Goal: Transaction & Acquisition: Purchase product/service

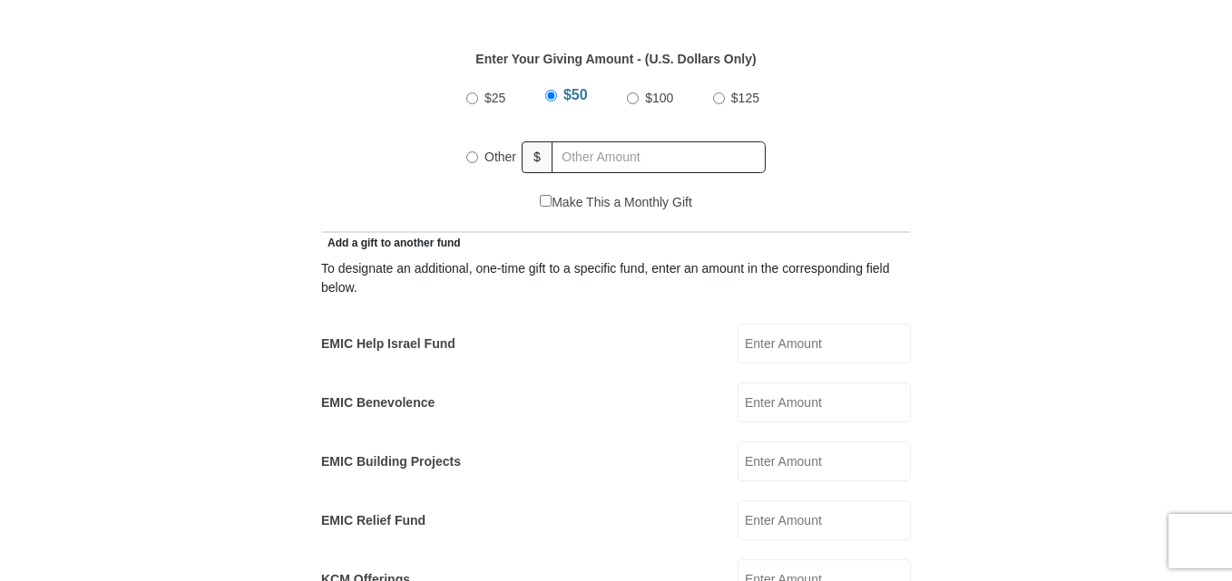
scroll to position [859, 0]
click at [771, 326] on input "EMIC Help Israel Fund" at bounding box center [823, 343] width 173 height 40
type input "50.00"
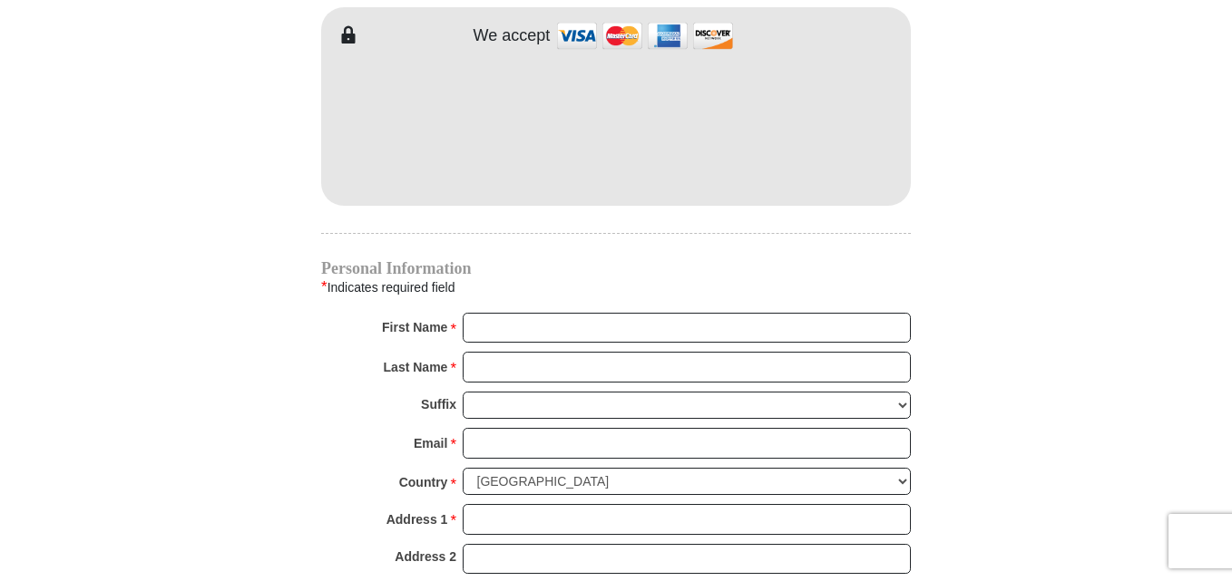
scroll to position [1656, 0]
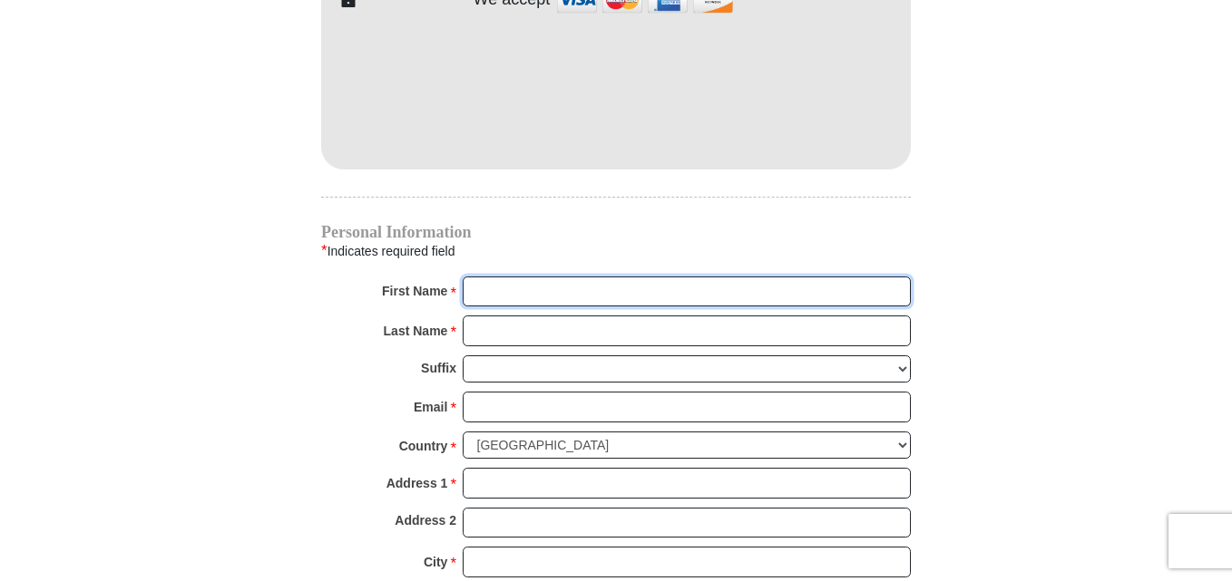
click at [574, 277] on input "First Name *" at bounding box center [687, 292] width 448 height 31
type input "[PERSON_NAME]"
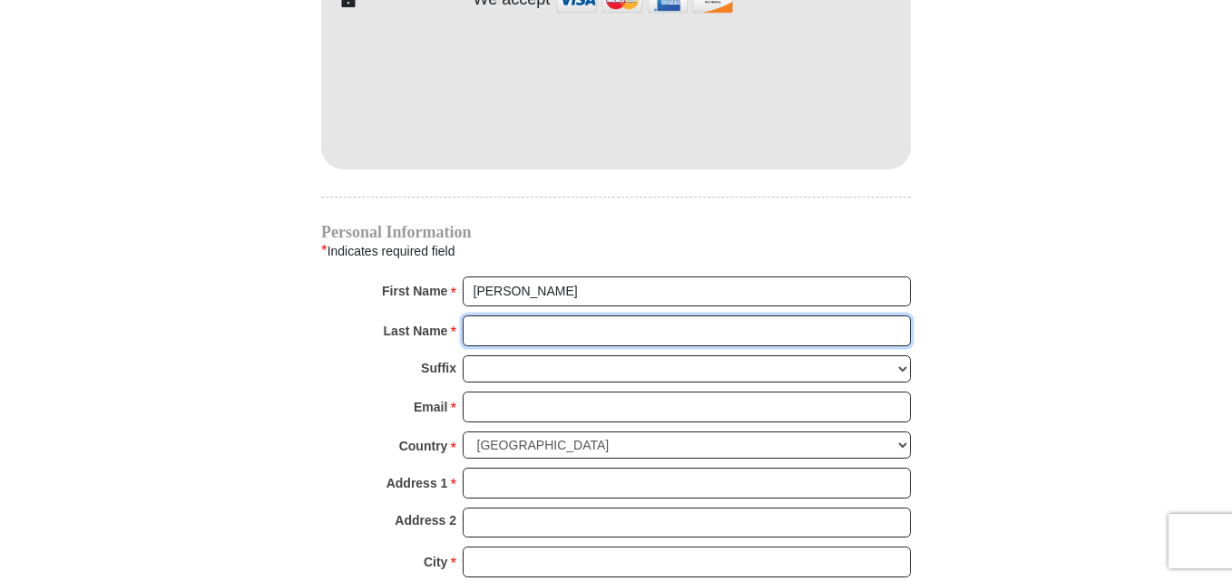
click at [589, 316] on input "Last Name *" at bounding box center [687, 331] width 448 height 31
type input "West"
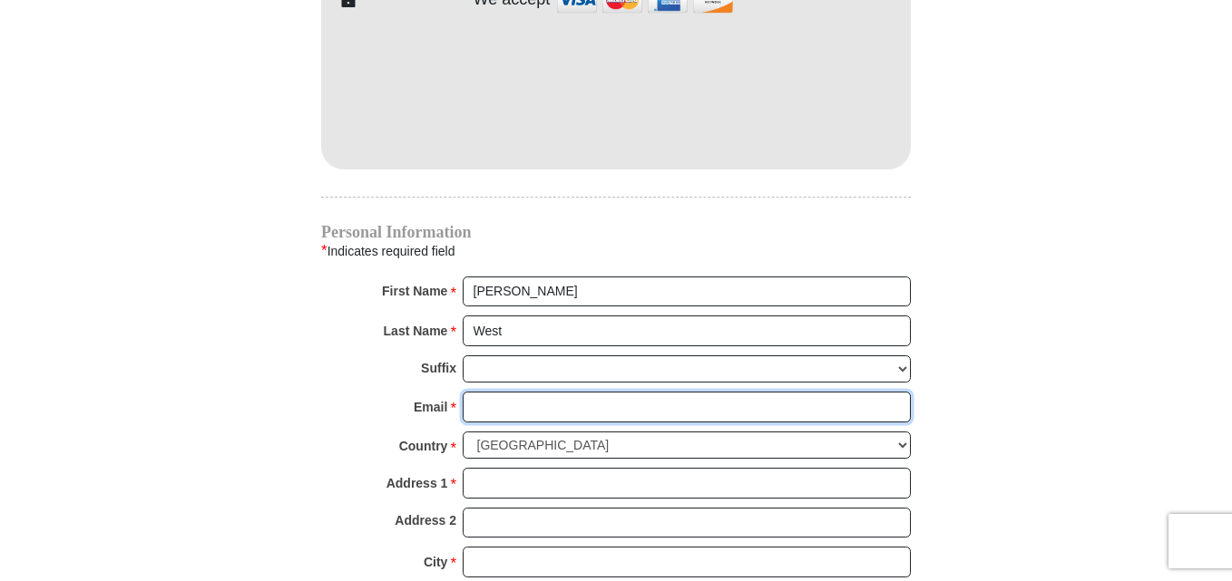
click at [585, 392] on input "Email *" at bounding box center [687, 407] width 448 height 31
type input "[EMAIL_ADDRESS][DOMAIN_NAME]"
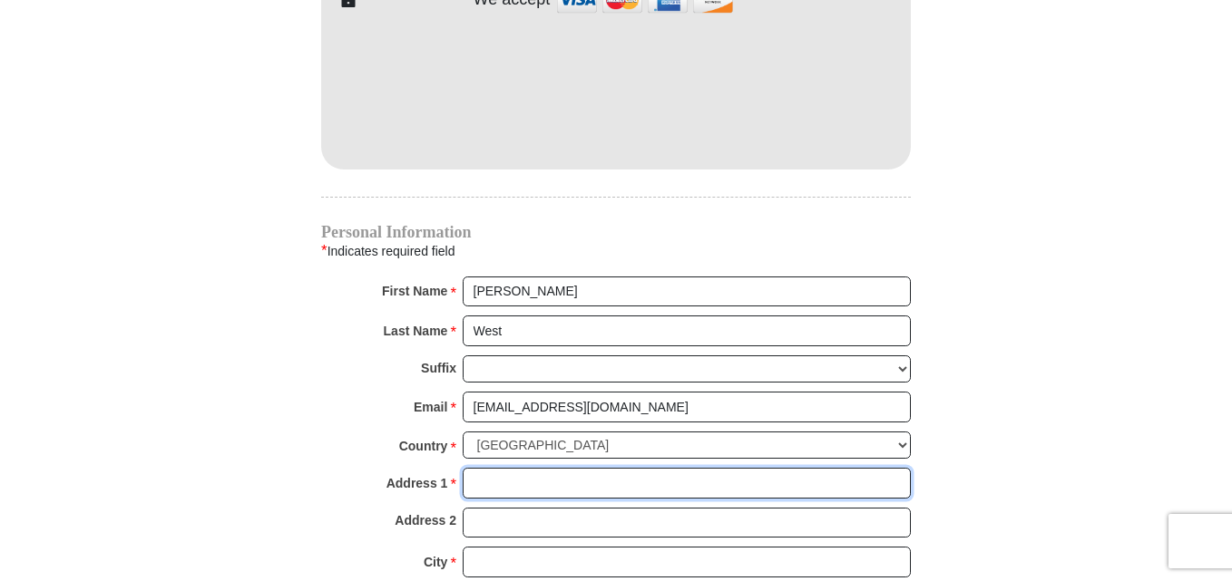
type input "[STREET_ADDRESS]"
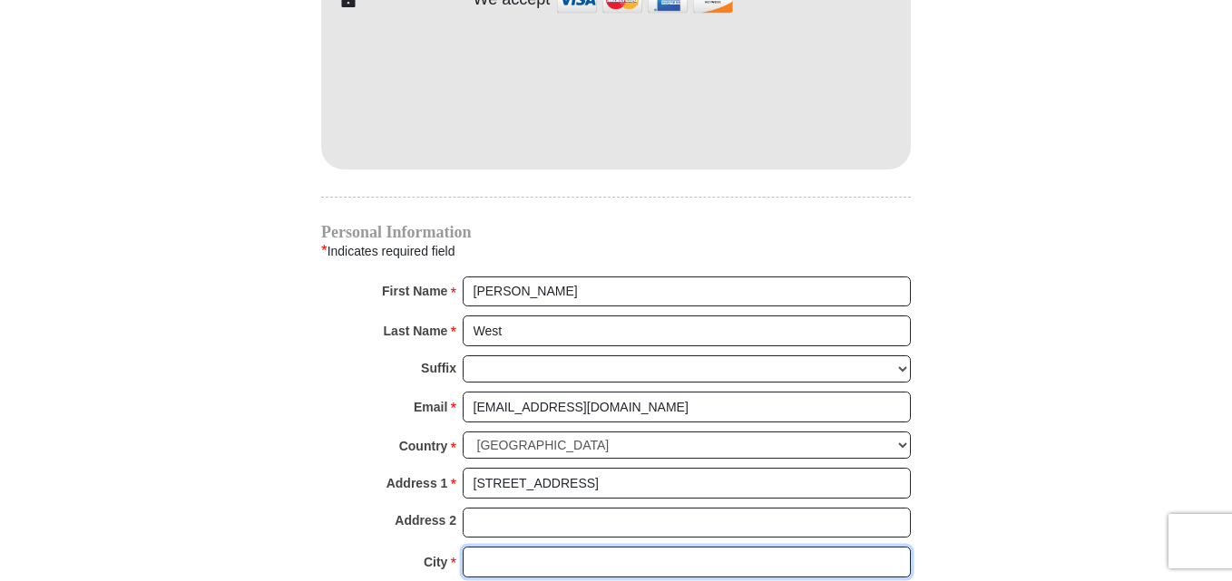
type input "Fontana"
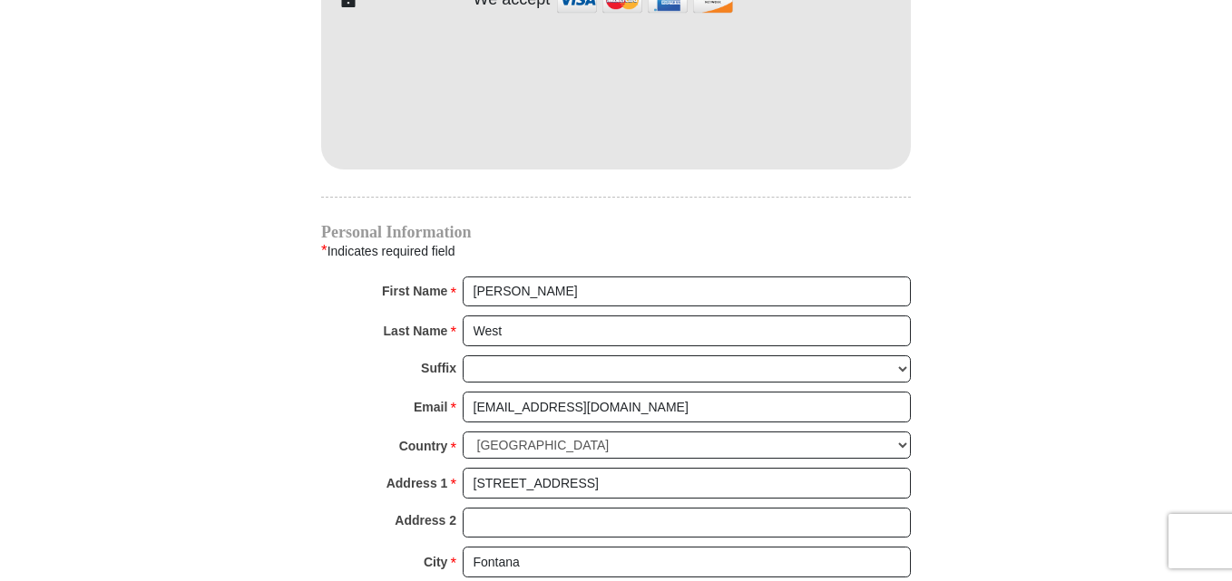
select select "CA"
type input "92335"
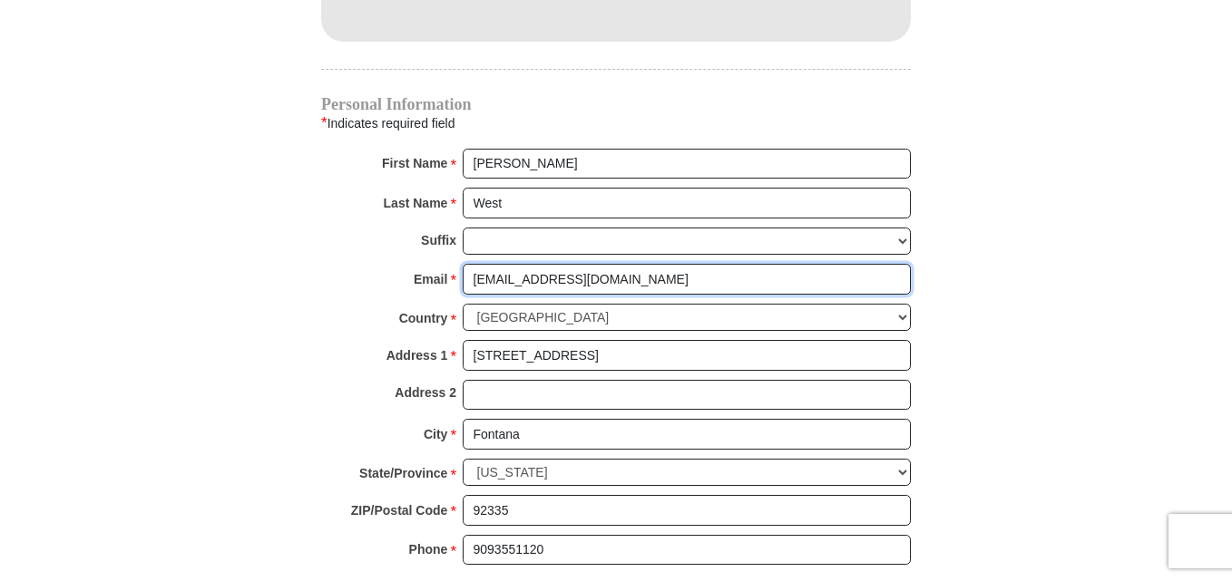
scroll to position [1810, 0]
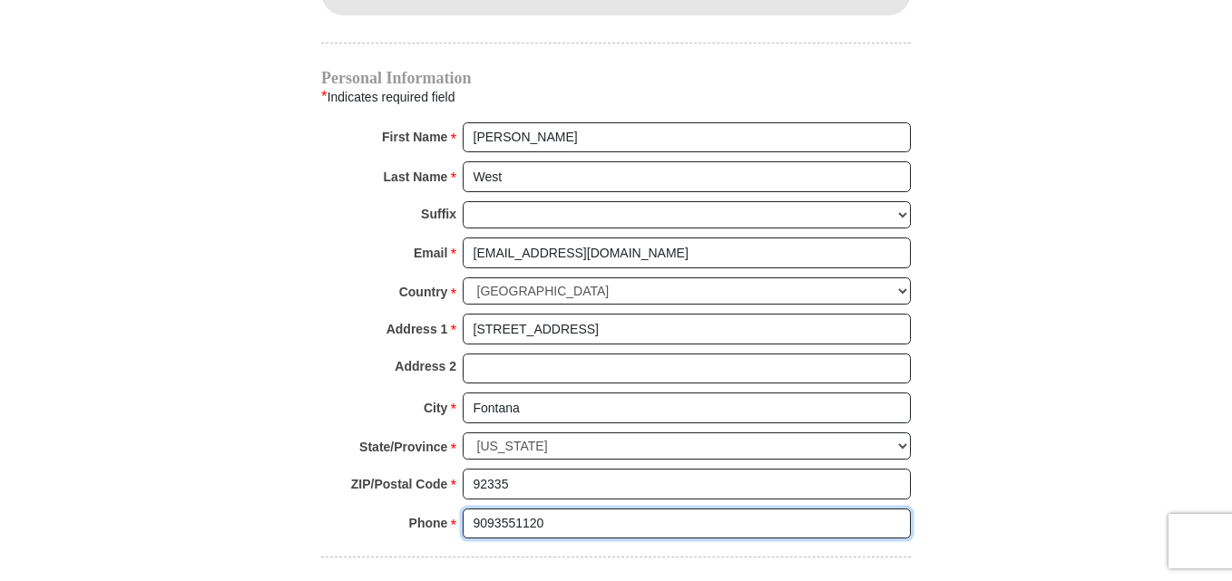
click at [605, 509] on input "9093551120" at bounding box center [687, 524] width 448 height 31
type input "8177572296"
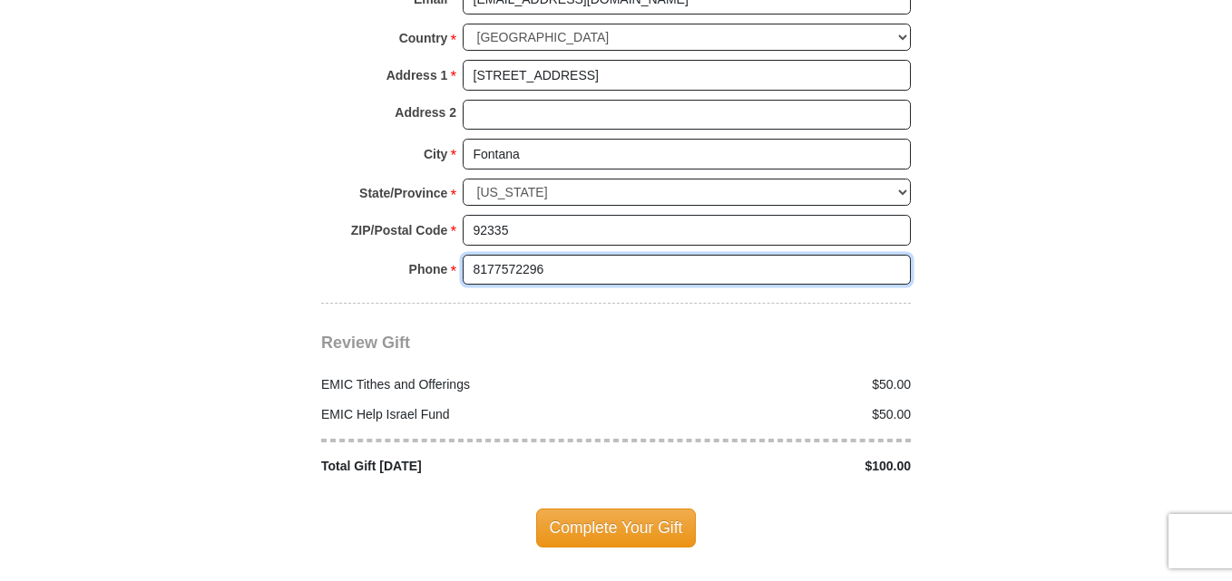
scroll to position [2059, 0]
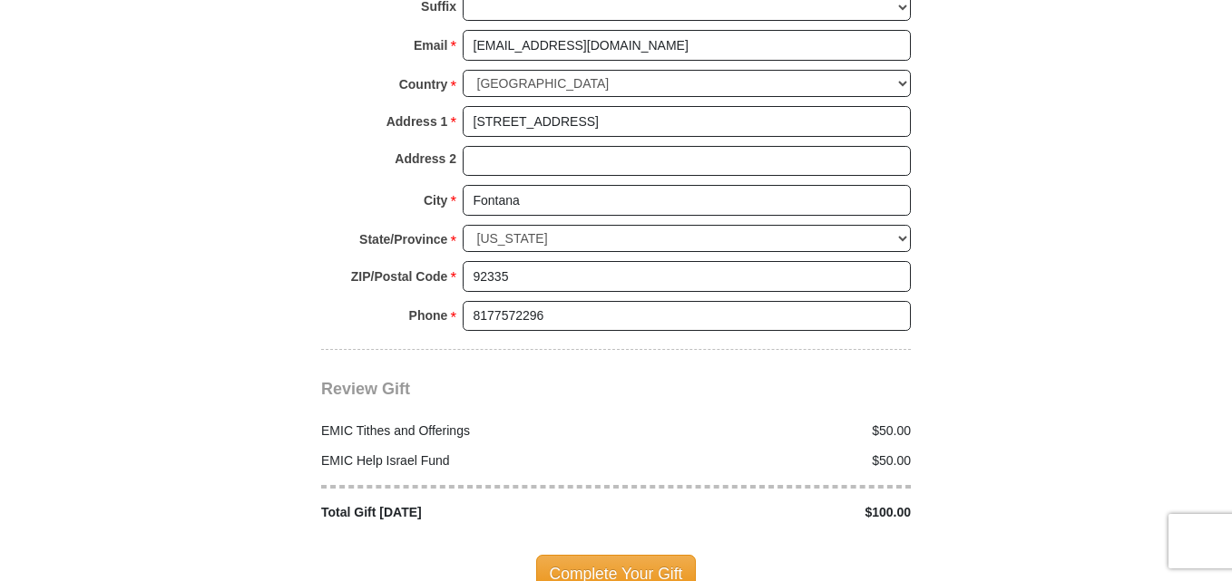
scroll to position [2053, 0]
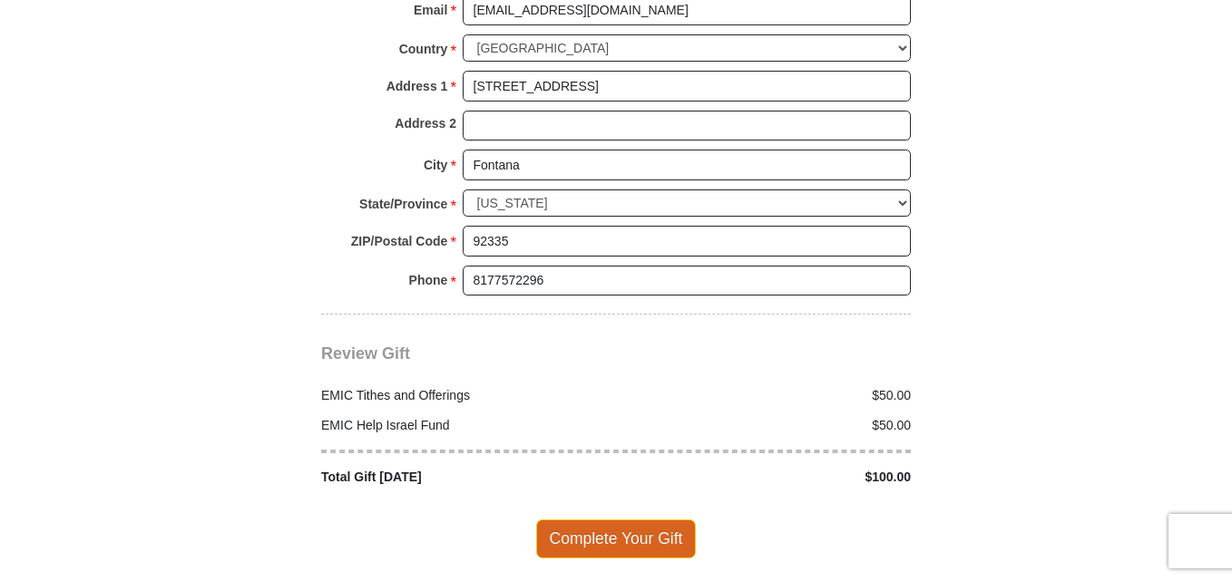
click at [599, 520] on span "Complete Your Gift" at bounding box center [616, 539] width 161 height 38
